Goal: Transaction & Acquisition: Obtain resource

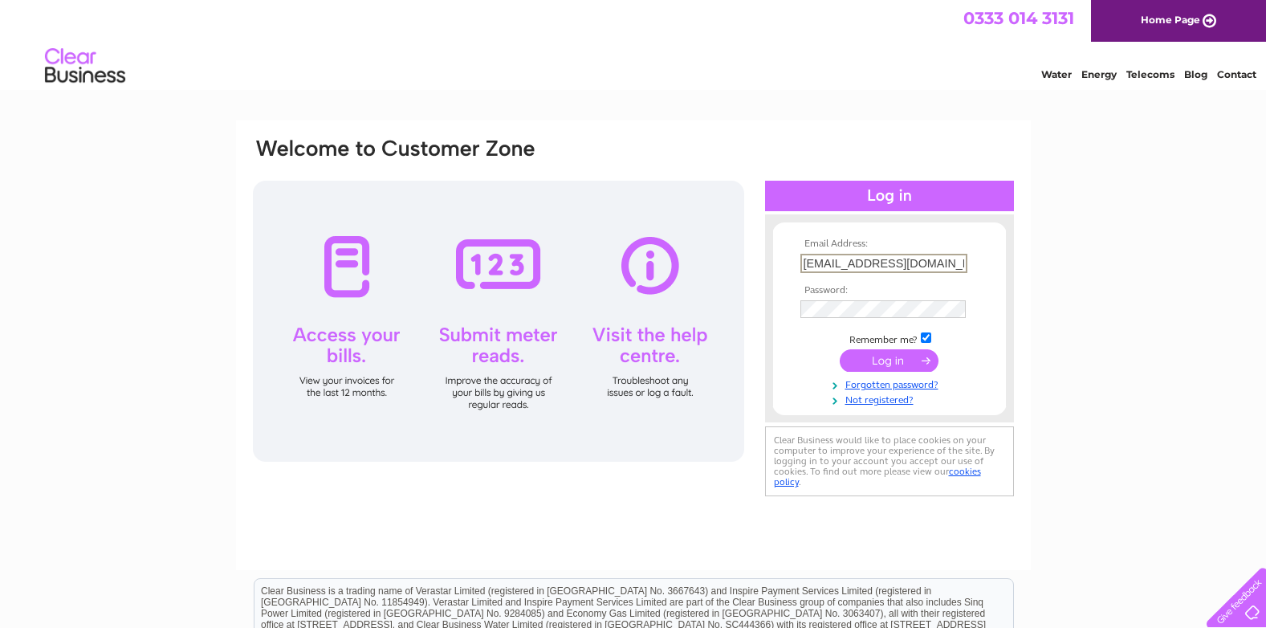
type input "[EMAIL_ADDRESS][DOMAIN_NAME]"
click at [871, 359] on input "submit" at bounding box center [888, 359] width 99 height 22
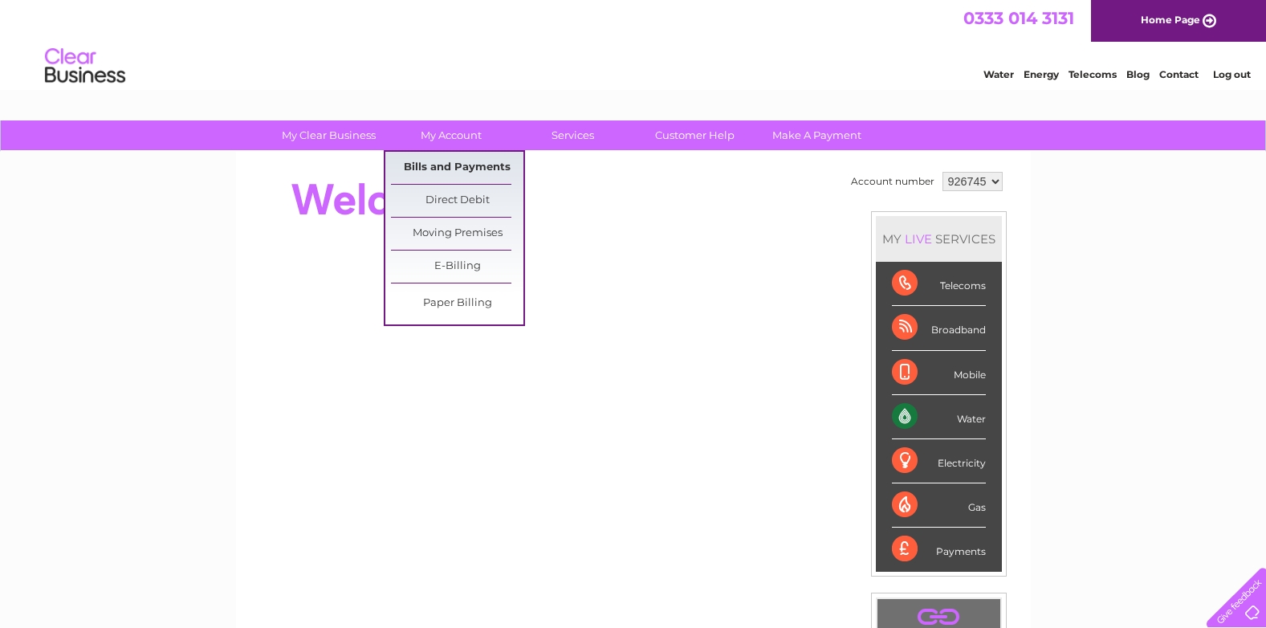
click at [489, 170] on link "Bills and Payments" at bounding box center [457, 168] width 132 height 32
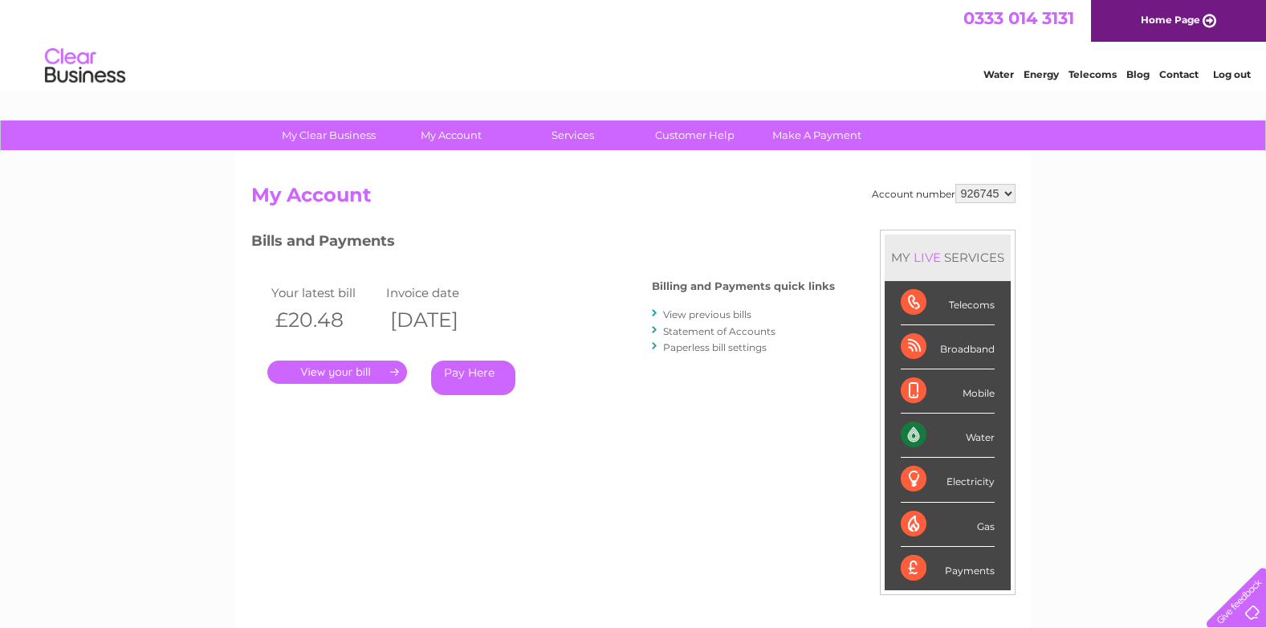
click at [368, 368] on link "." at bounding box center [337, 371] width 140 height 23
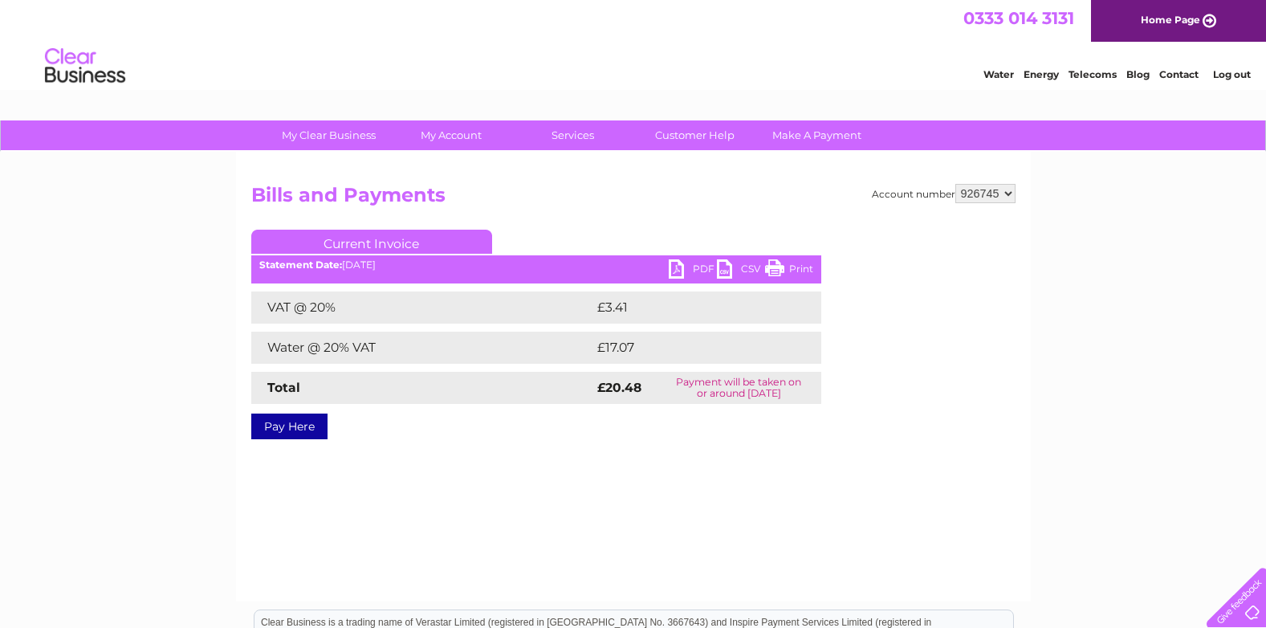
click at [694, 269] on link "PDF" at bounding box center [693, 270] width 48 height 23
click at [1238, 77] on link "Log out" at bounding box center [1232, 74] width 38 height 12
